Goal: Information Seeking & Learning: Learn about a topic

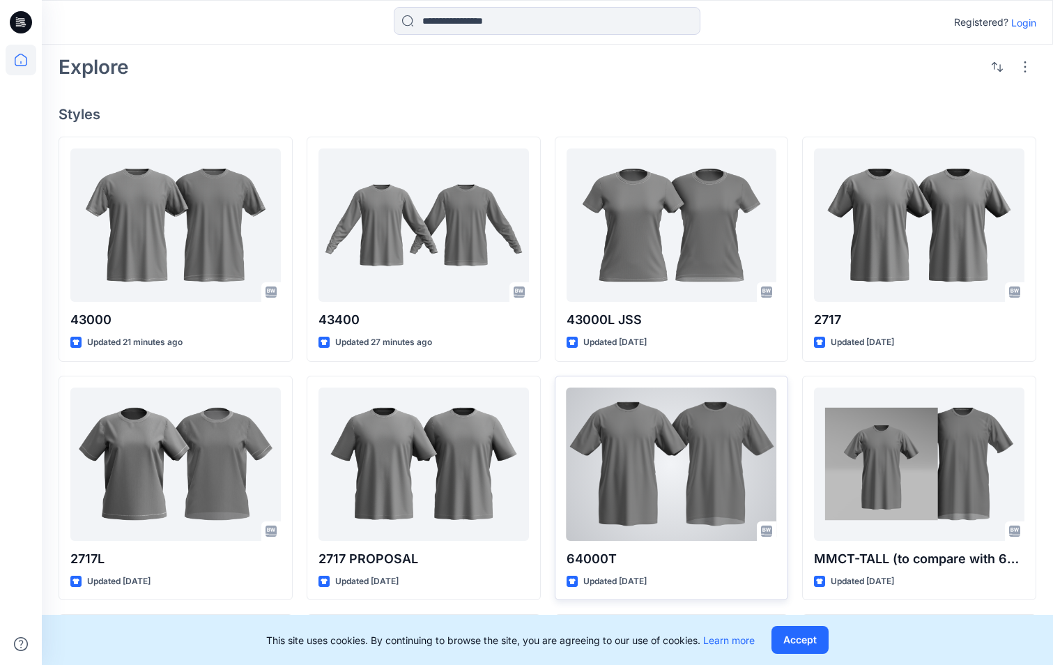
scroll to position [349, 0]
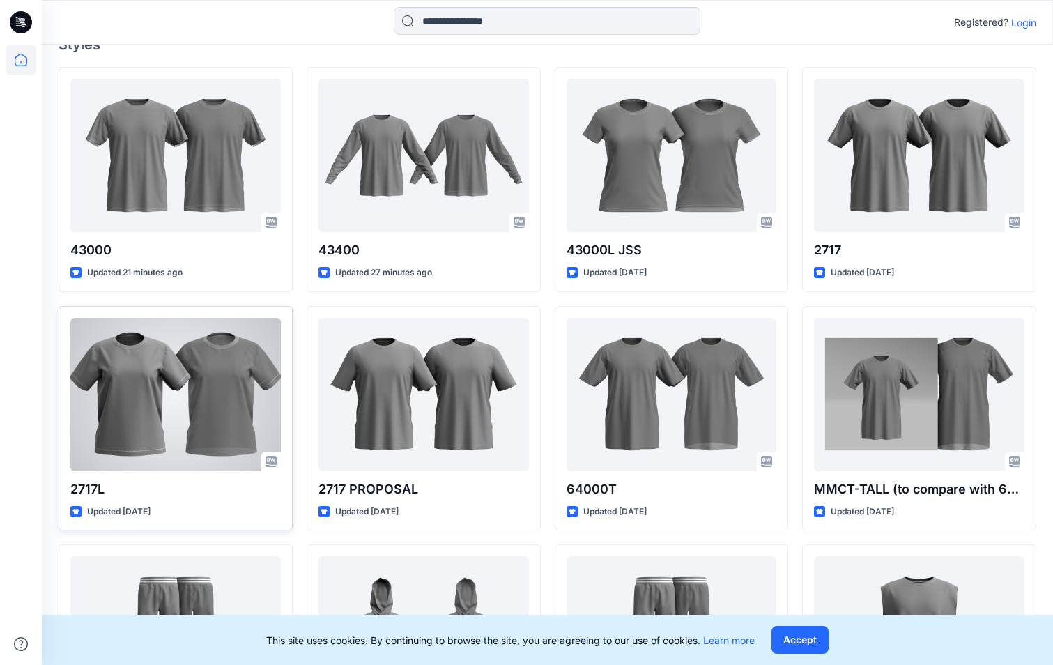
click at [233, 398] on div at bounding box center [175, 394] width 211 height 153
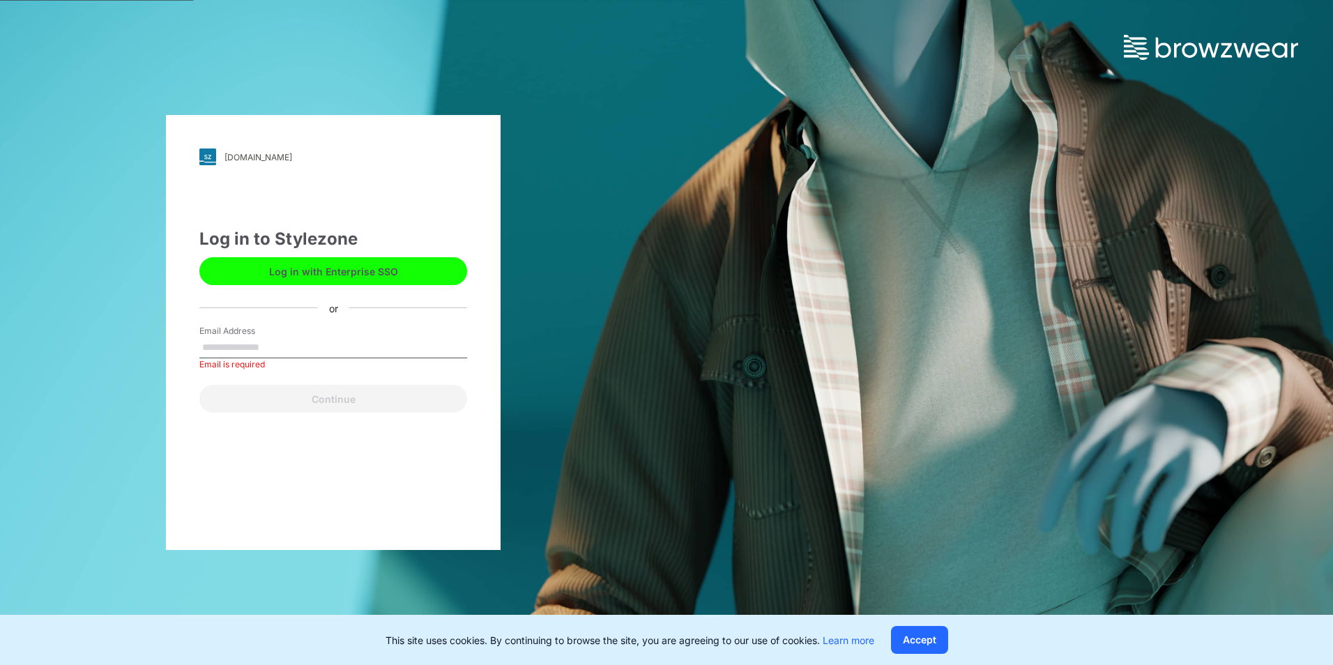
click at [289, 353] on input "Email Address" at bounding box center [333, 347] width 268 height 21
type input "**********"
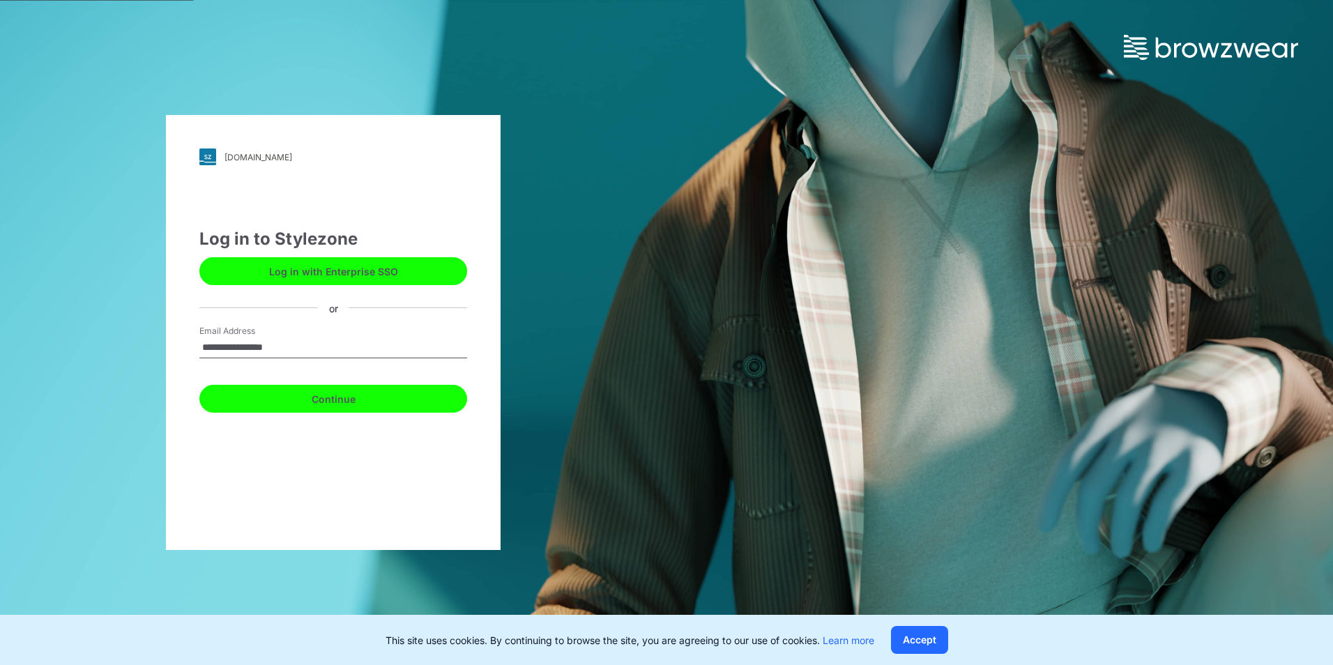
click at [351, 399] on button "Continue" at bounding box center [333, 399] width 268 height 28
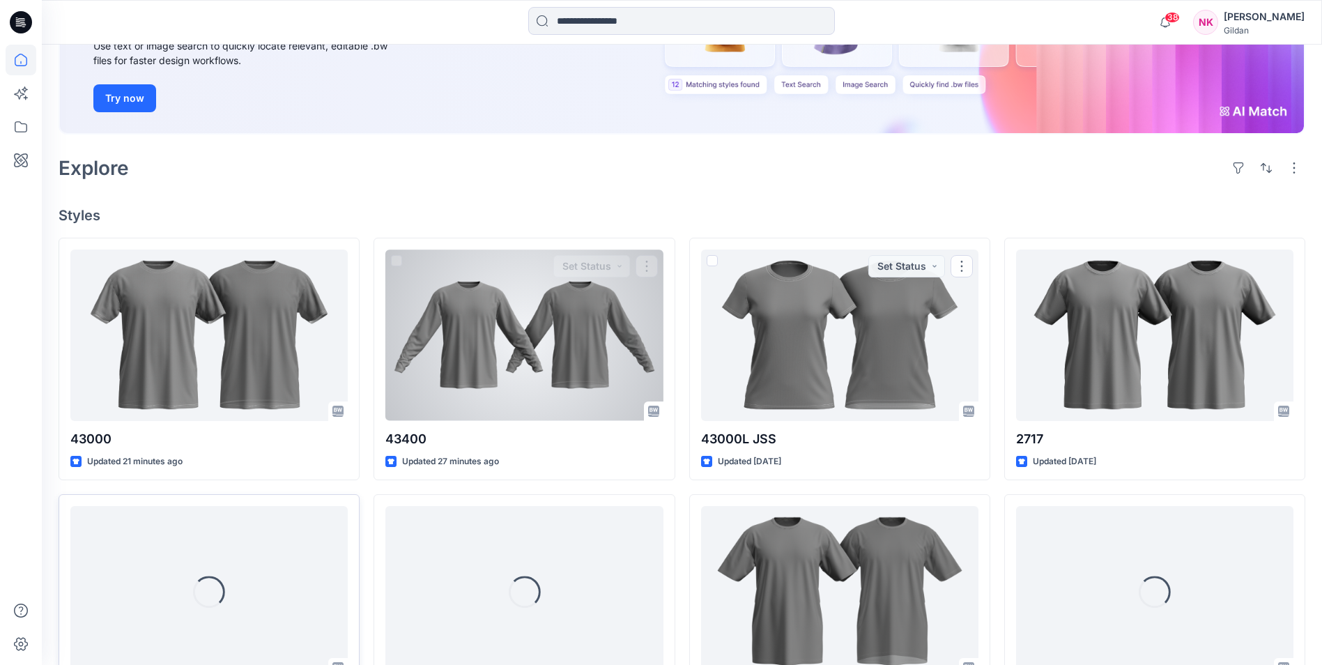
scroll to position [209, 0]
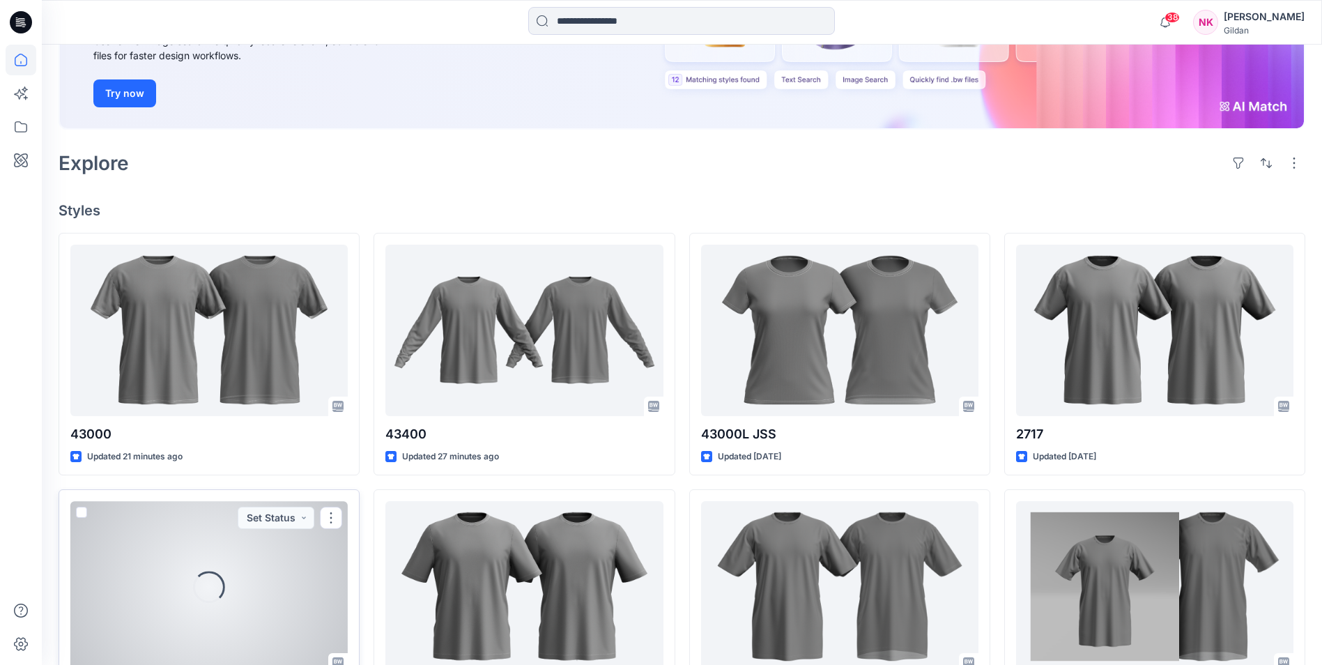
click at [245, 564] on div "Loading..." at bounding box center [208, 586] width 277 height 171
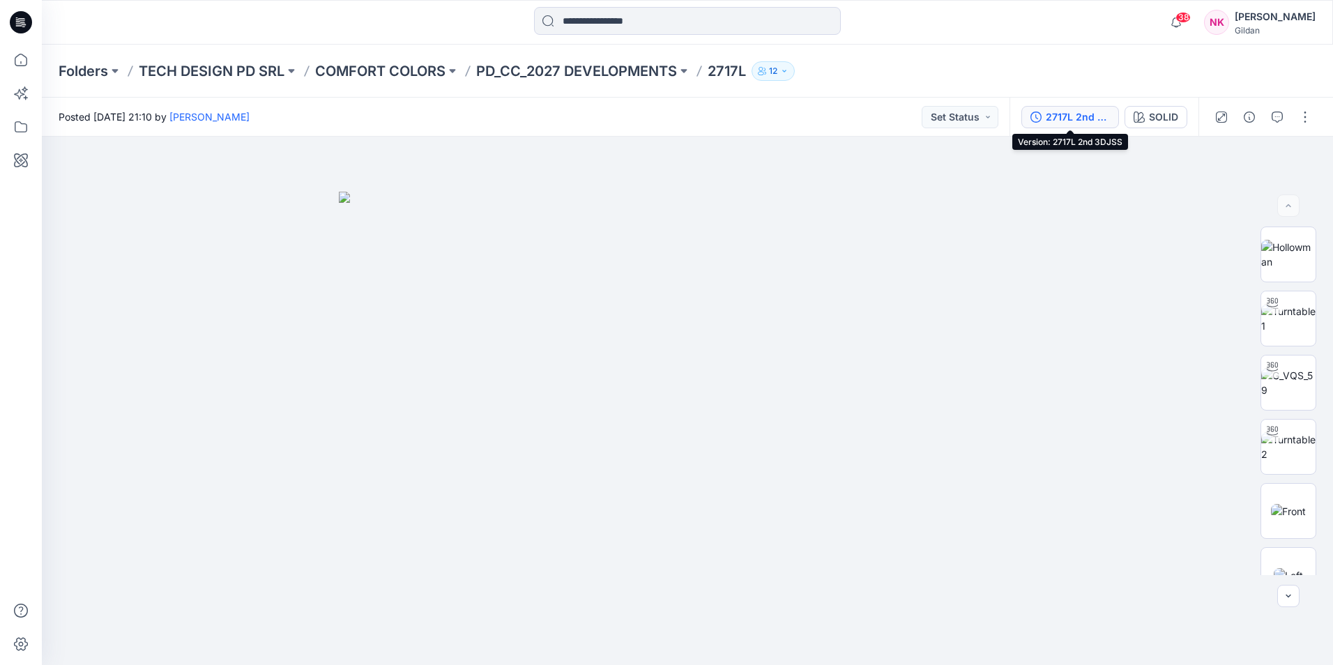
click at [1086, 114] on div "2717L 2nd 3DJSS" at bounding box center [1078, 116] width 64 height 15
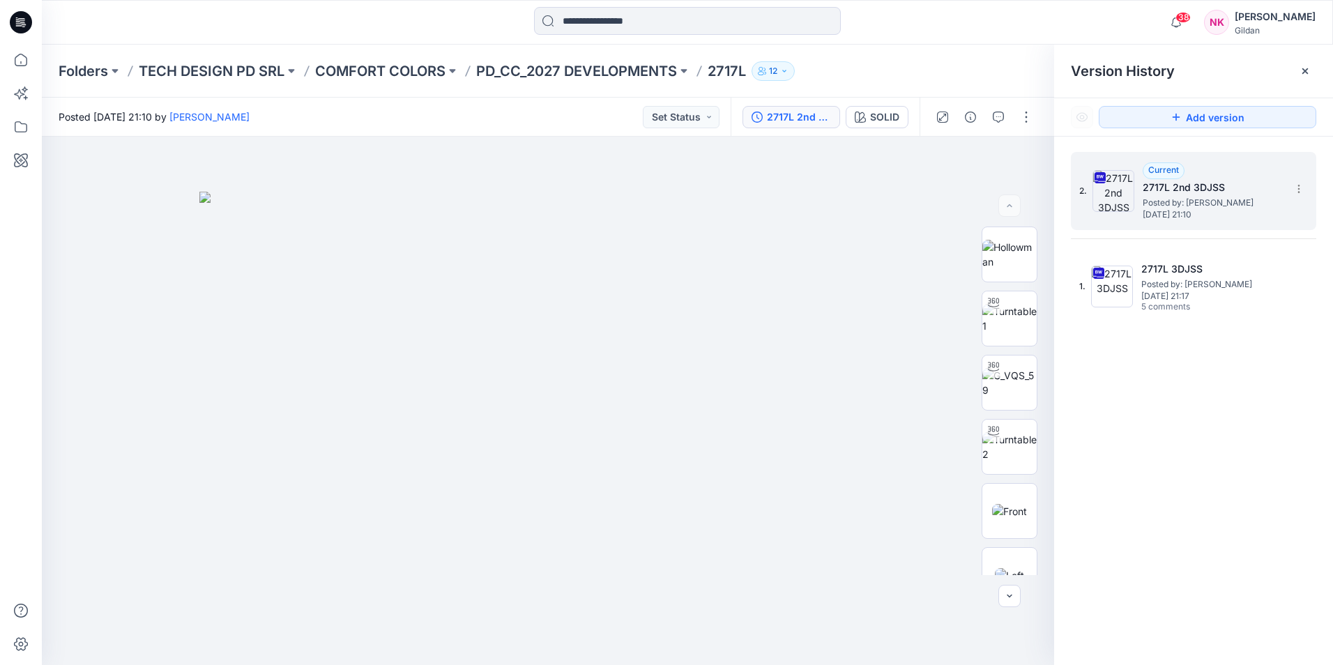
click at [1232, 184] on h5 "2717L 2nd 3DJSS" at bounding box center [1212, 187] width 139 height 17
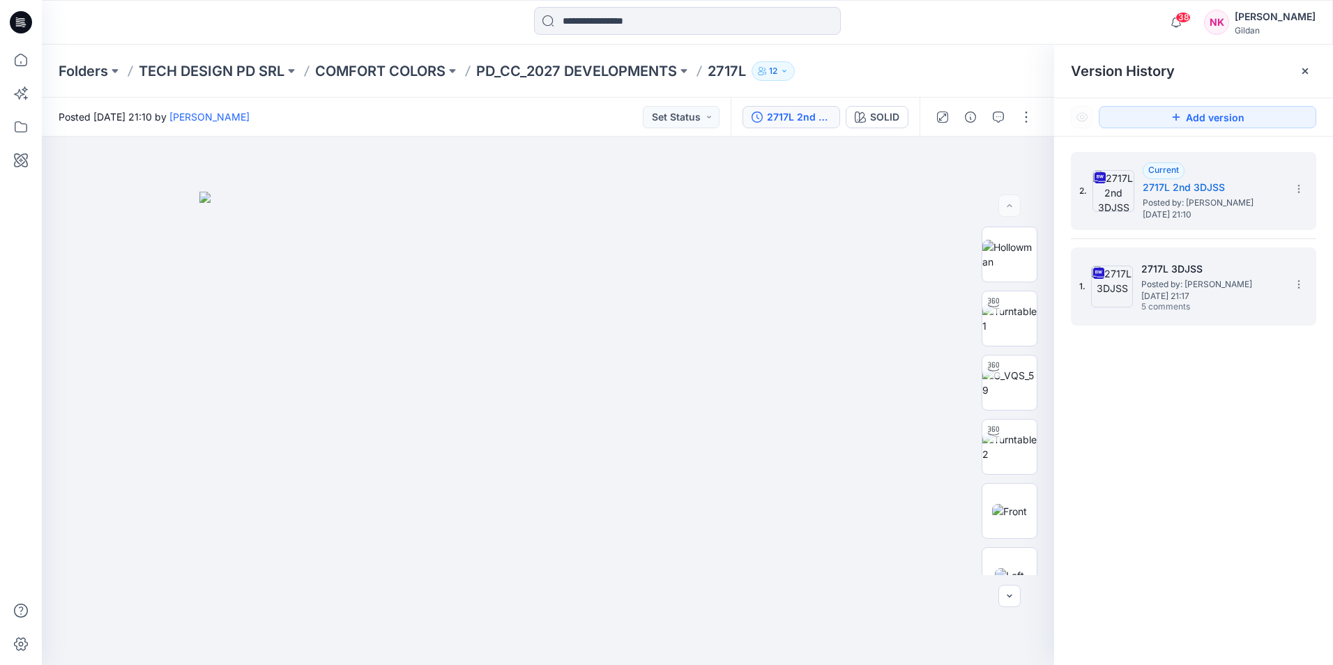
click at [1223, 282] on span "Posted by: [PERSON_NAME]" at bounding box center [1210, 284] width 139 height 14
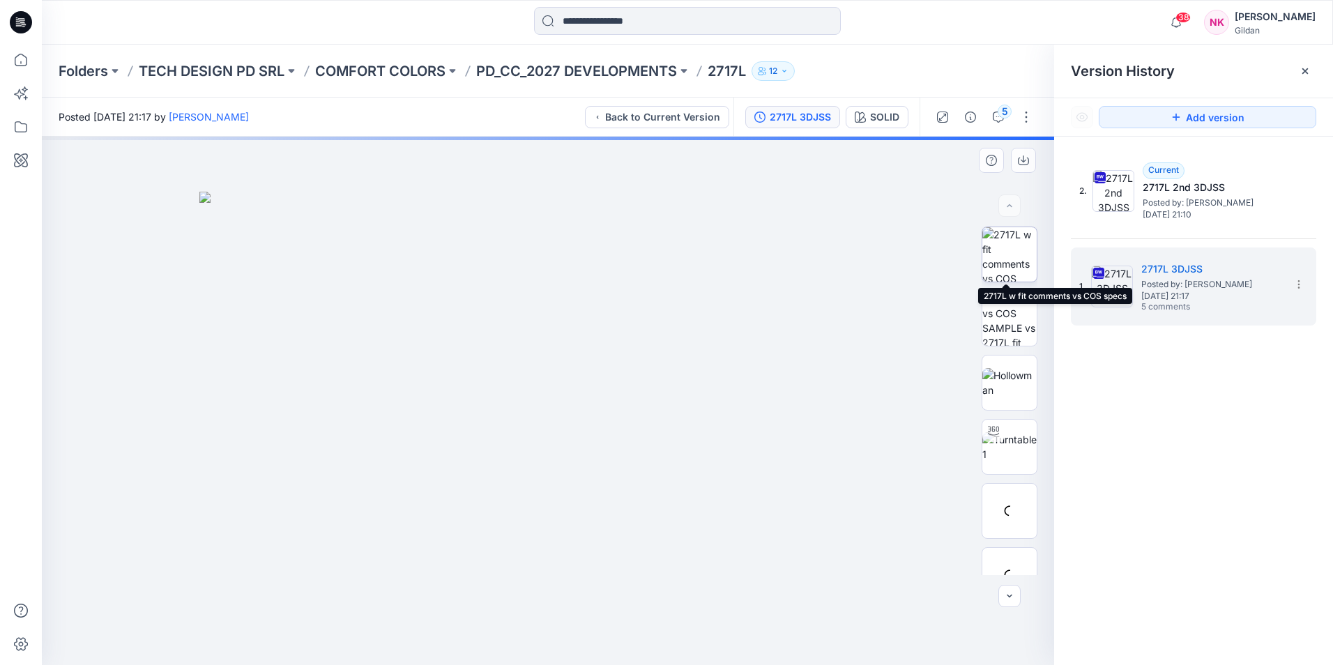
click at [1013, 254] on img at bounding box center [1009, 254] width 54 height 54
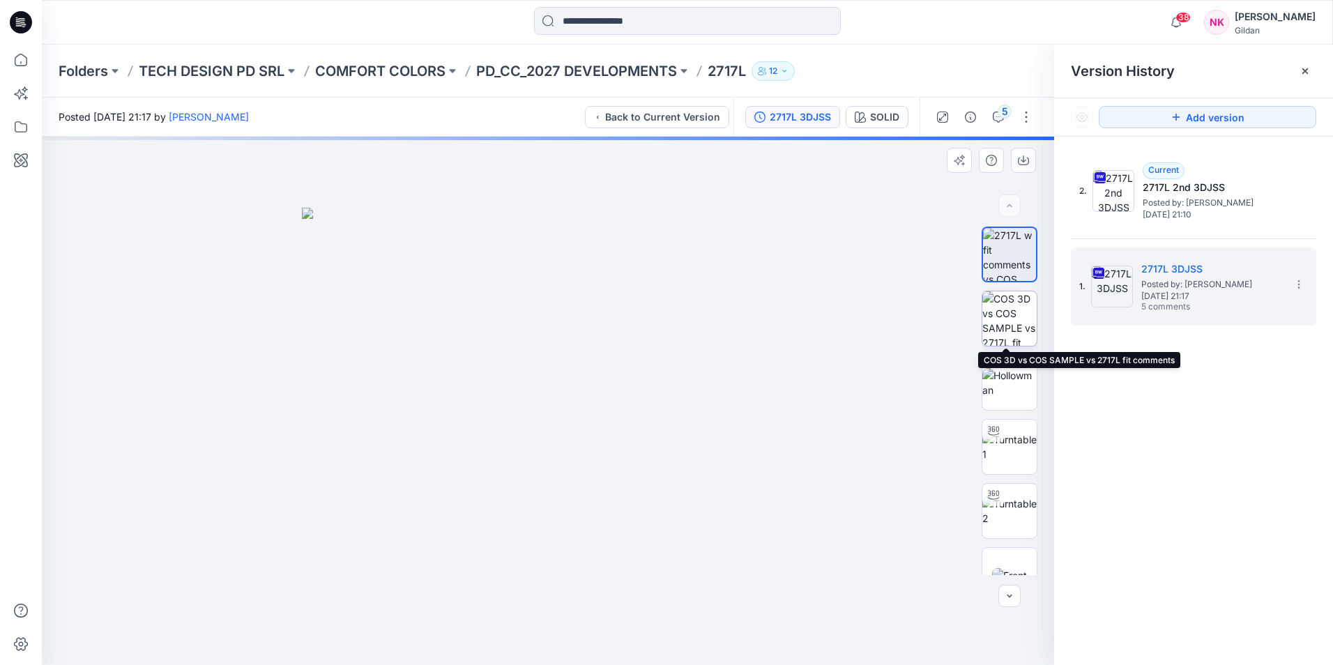
click at [1012, 324] on img at bounding box center [1009, 318] width 54 height 54
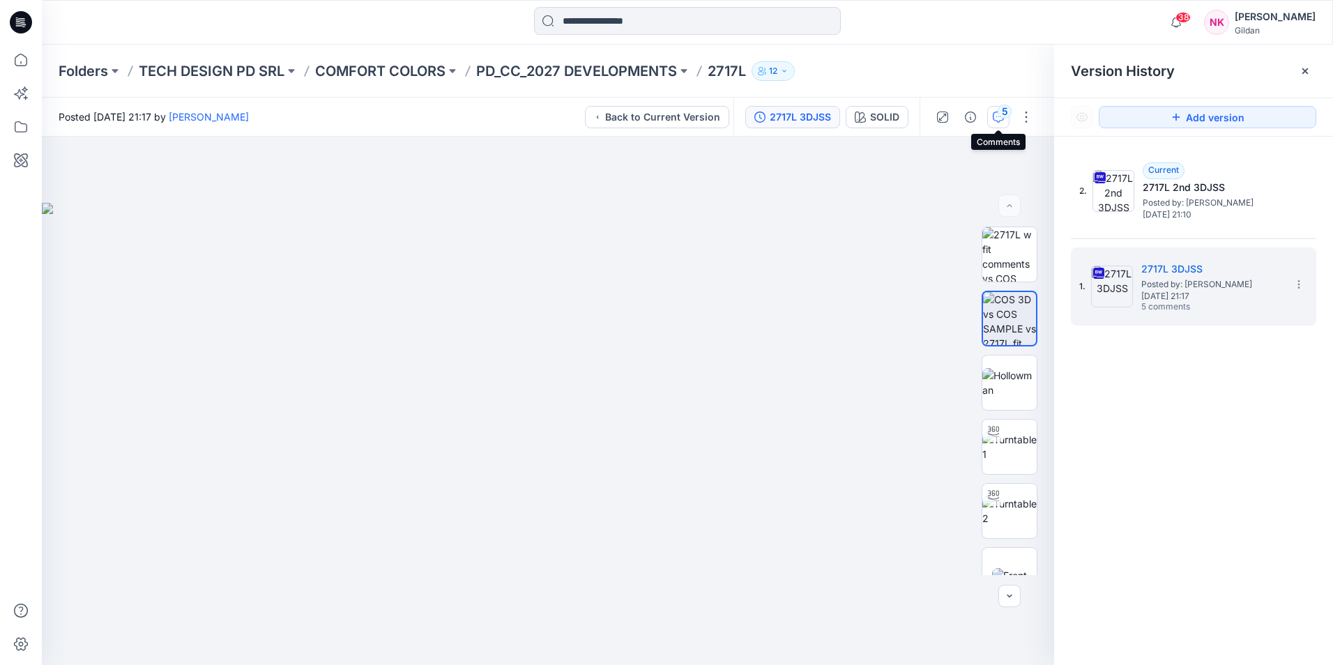
click at [999, 109] on div "5" at bounding box center [1005, 112] width 14 height 14
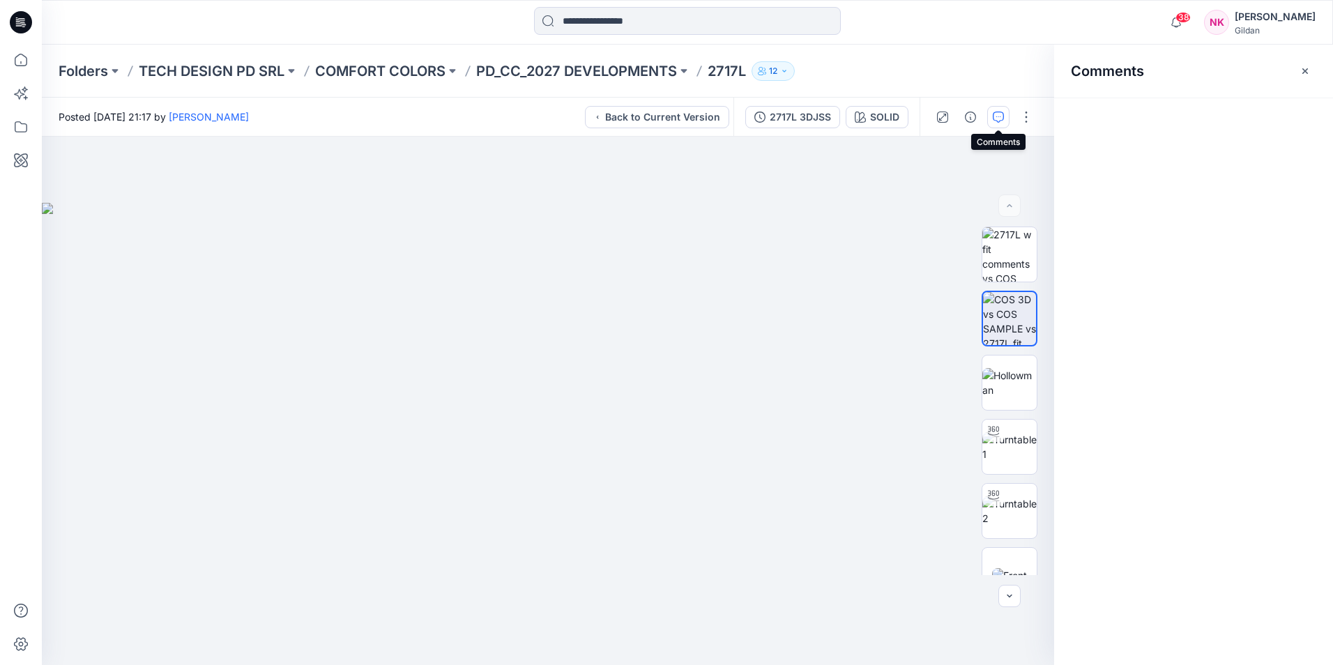
click at [1002, 116] on icon "button" at bounding box center [998, 117] width 11 height 11
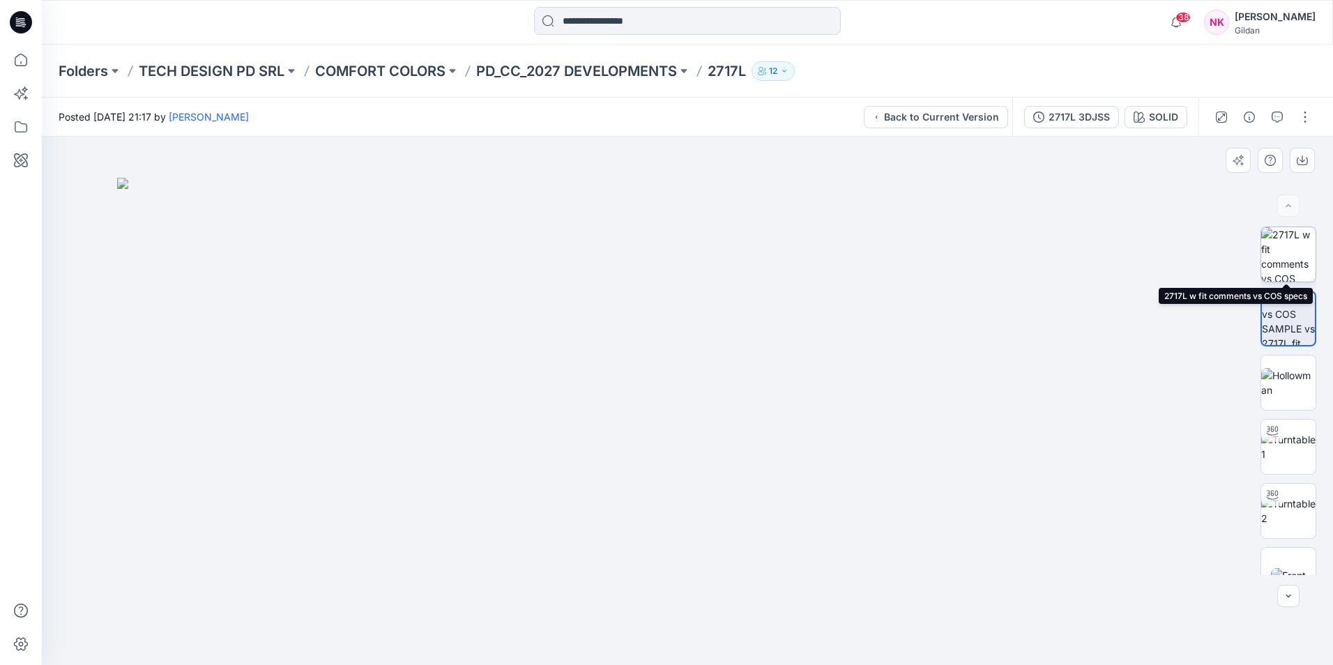
click at [1300, 252] on img at bounding box center [1288, 254] width 54 height 54
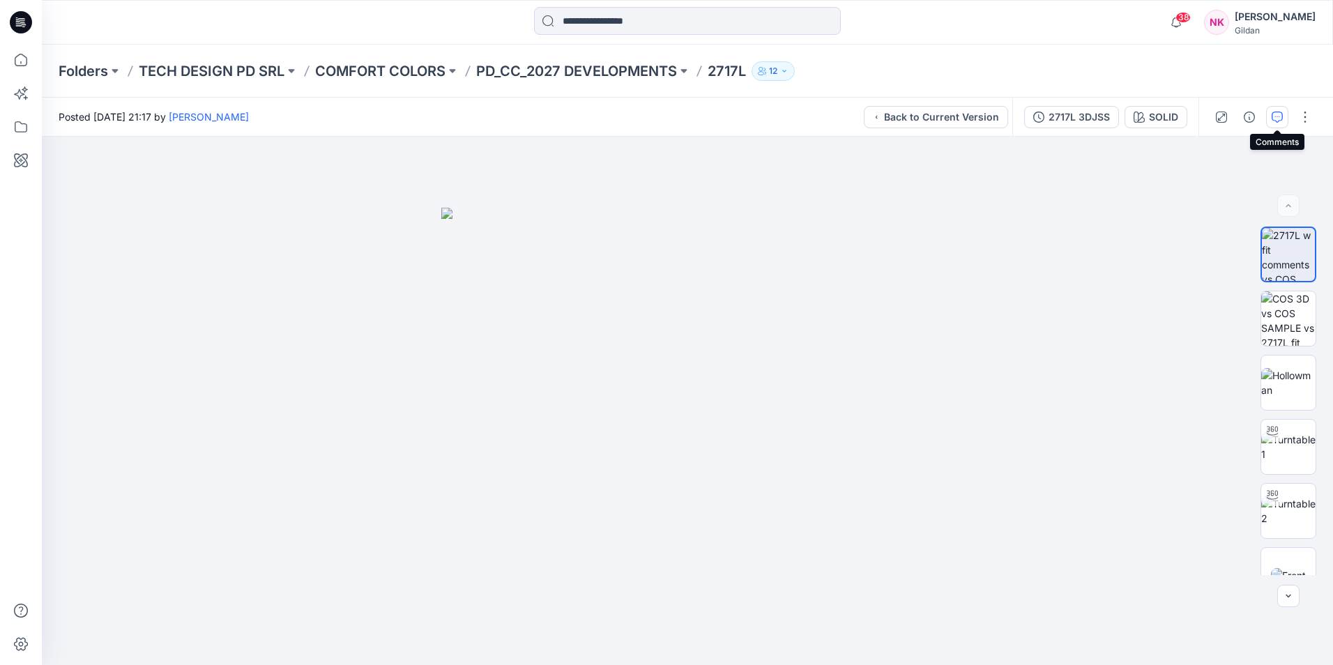
click at [1274, 113] on icon "button" at bounding box center [1276, 117] width 11 height 11
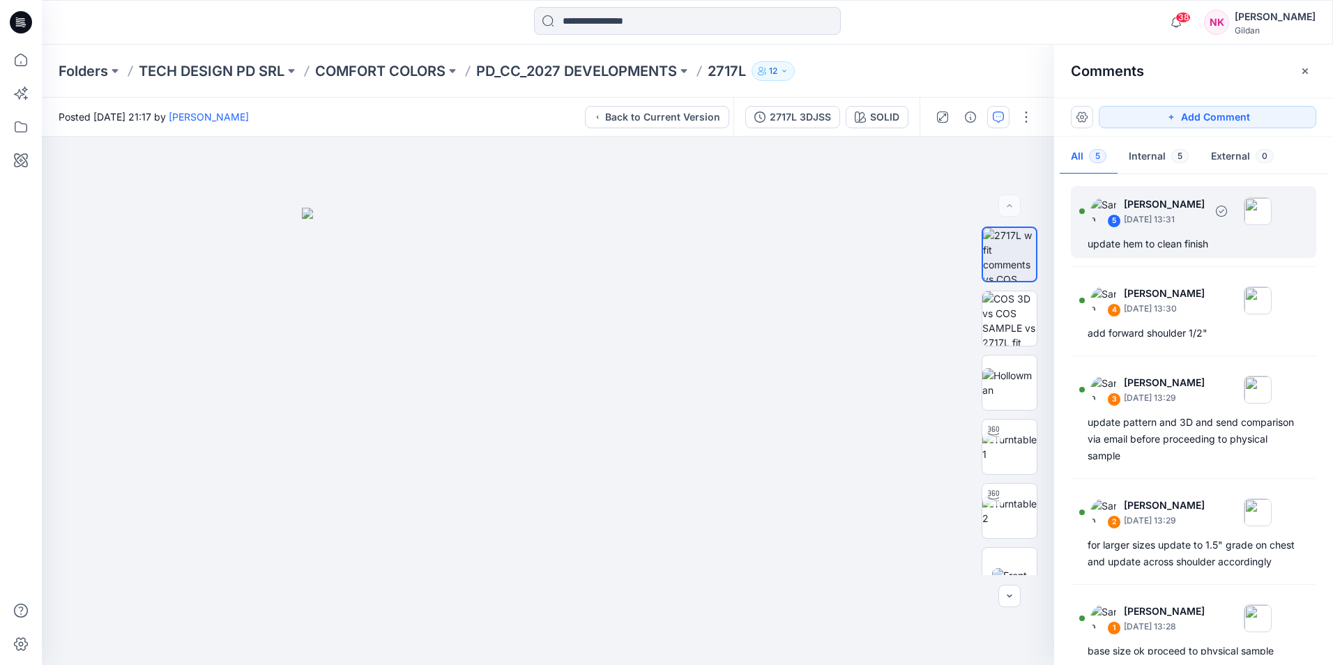
click at [987, 106] on button "button" at bounding box center [998, 117] width 22 height 22
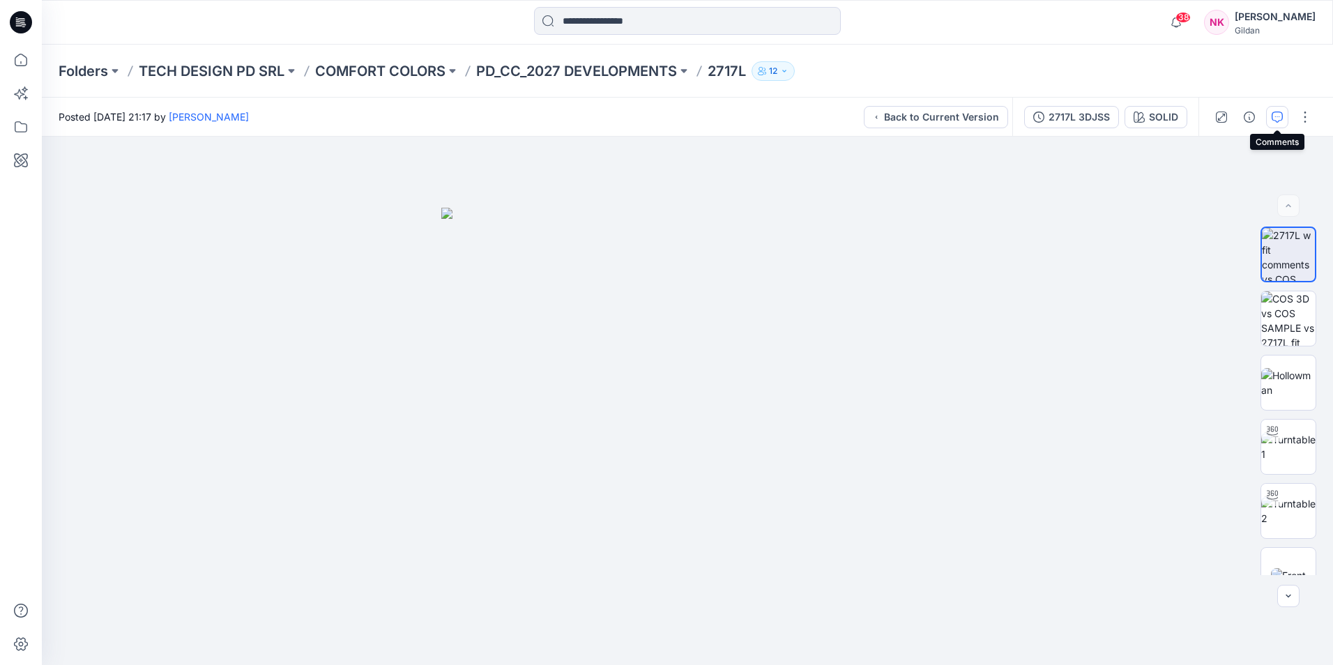
click at [1284, 114] on button "button" at bounding box center [1277, 117] width 22 height 22
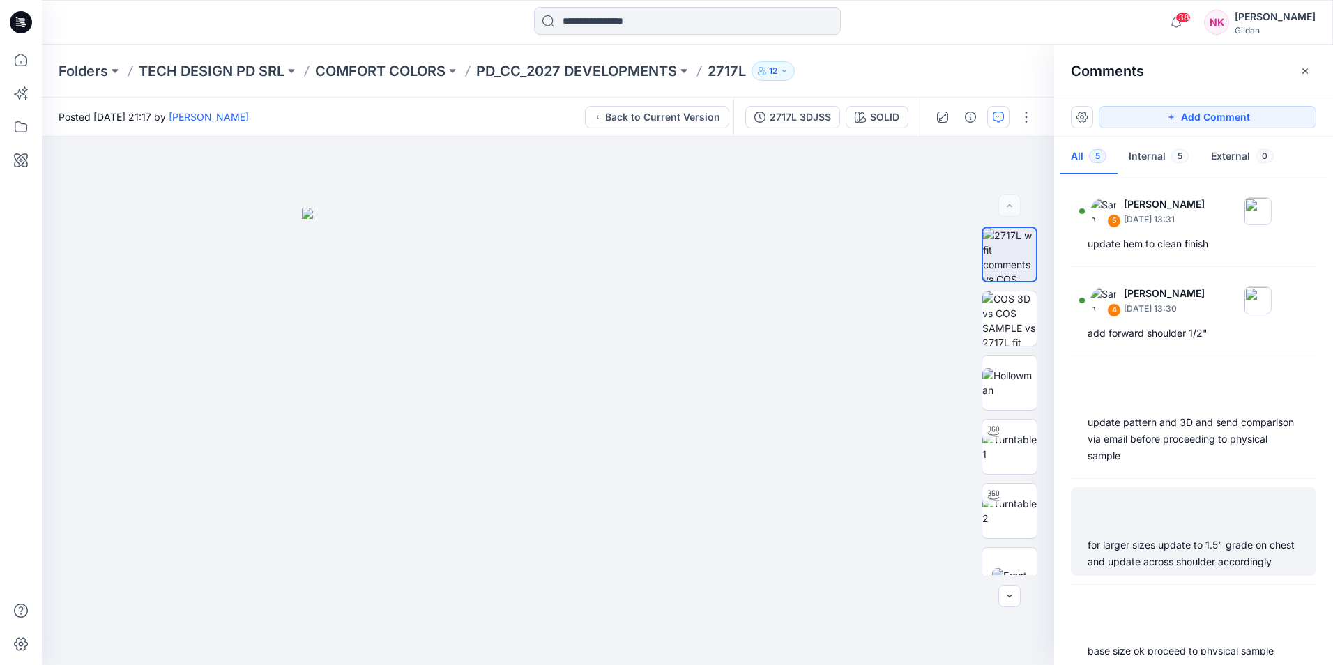
scroll to position [36, 0]
